Goal: Information Seeking & Learning: Learn about a topic

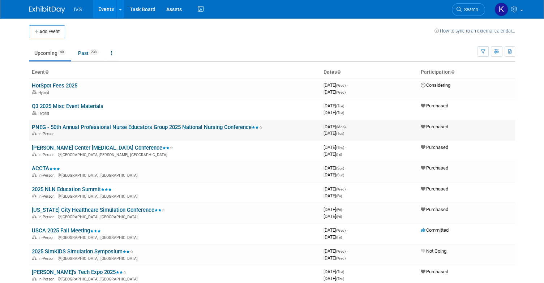
click at [187, 125] on link "PNEG - 50th Annual Professional Nurse Educators Group 2025 National Nursing Con…" at bounding box center [147, 127] width 230 height 7
click at [43, 166] on link "ACCTA" at bounding box center [46, 168] width 28 height 7
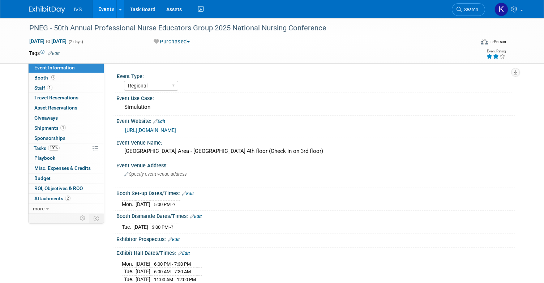
select select "Regional"
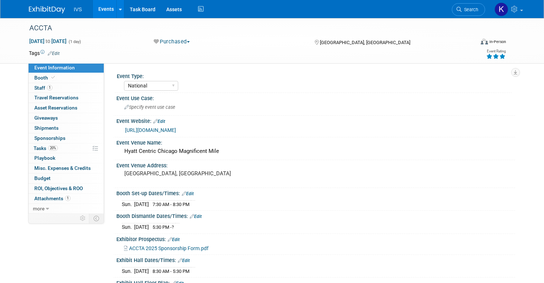
select select "National"
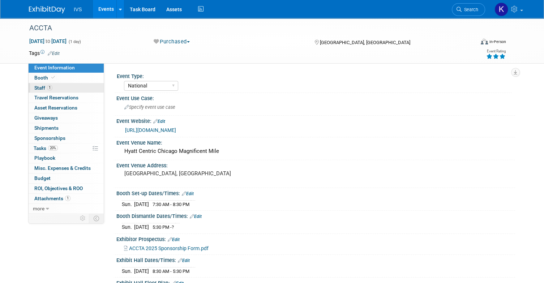
click at [63, 83] on link "1 Staff 1" at bounding box center [66, 88] width 75 height 10
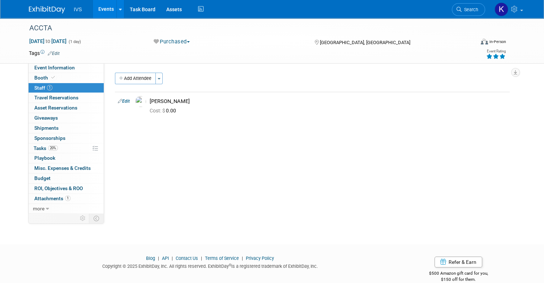
click at [107, 13] on link "Events" at bounding box center [106, 9] width 26 height 18
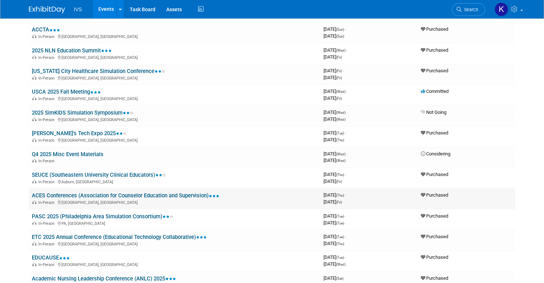
scroll to position [144, 0]
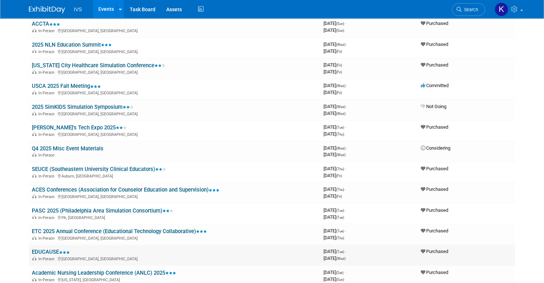
click at [49, 250] on link "EDUCAUSE" at bounding box center [51, 252] width 38 height 7
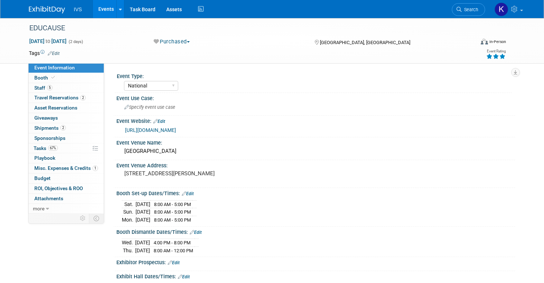
select select "National"
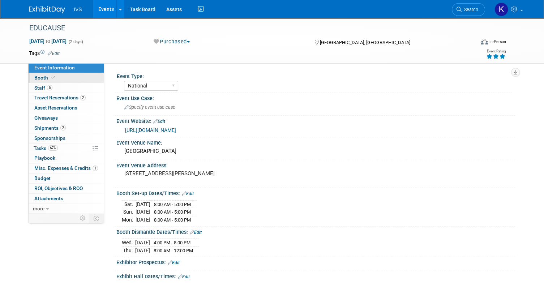
click at [38, 81] on link "Booth" at bounding box center [66, 78] width 75 height 10
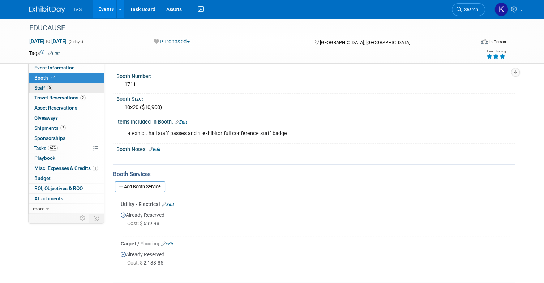
click at [51, 90] on span "5" at bounding box center [49, 87] width 5 height 5
